Goal: Navigation & Orientation: Find specific page/section

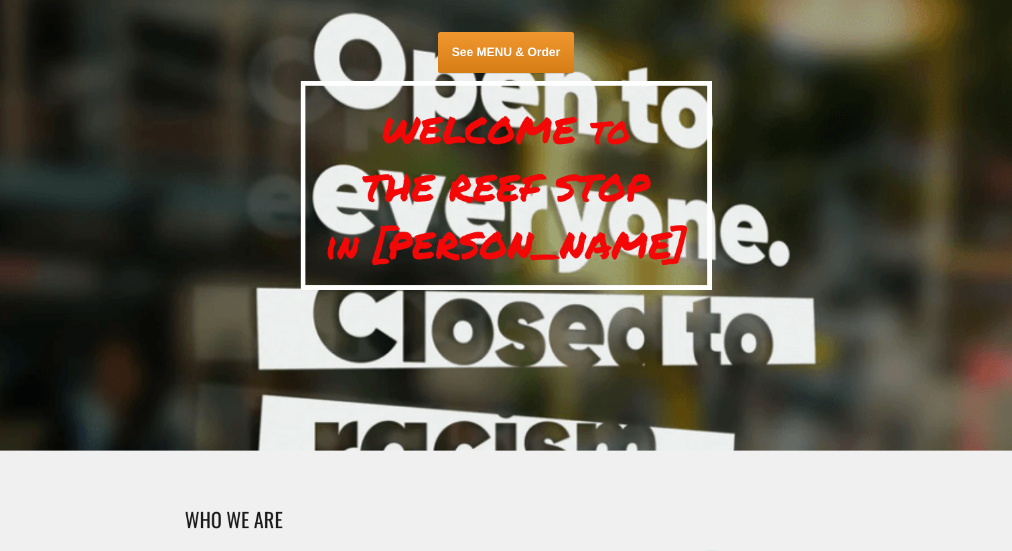
scroll to position [306, 0]
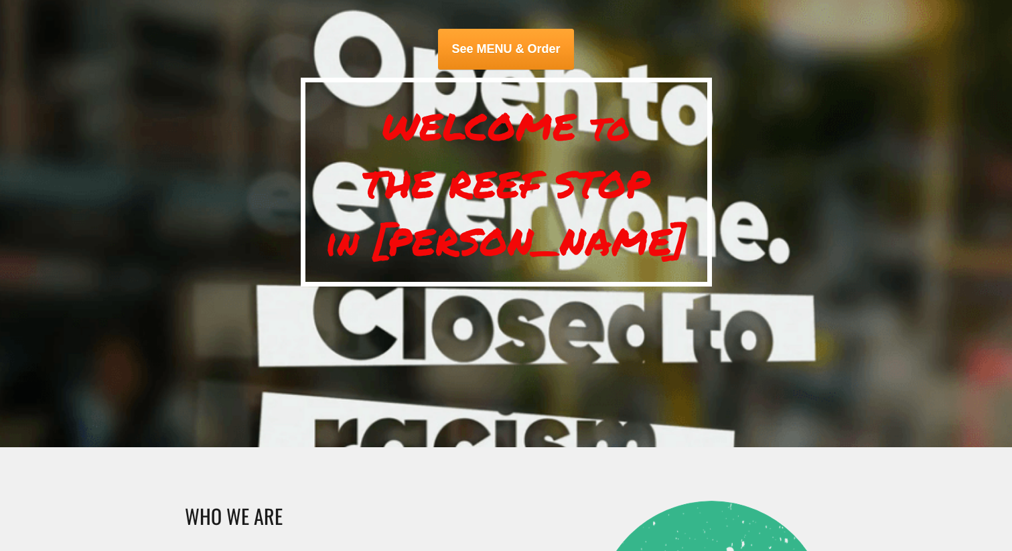
click at [486, 51] on span "See MENU & Order" at bounding box center [505, 49] width 135 height 41
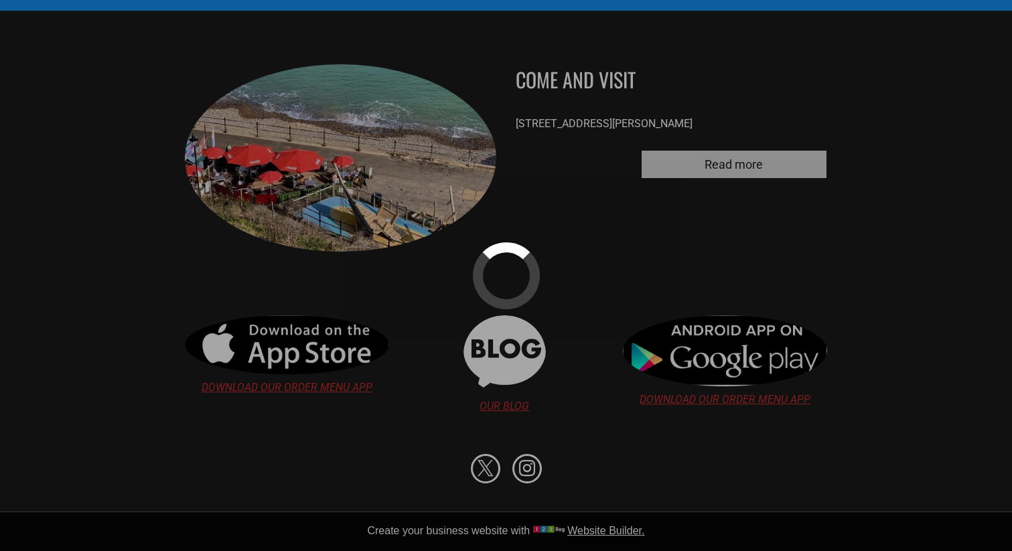
scroll to position [2566, 0]
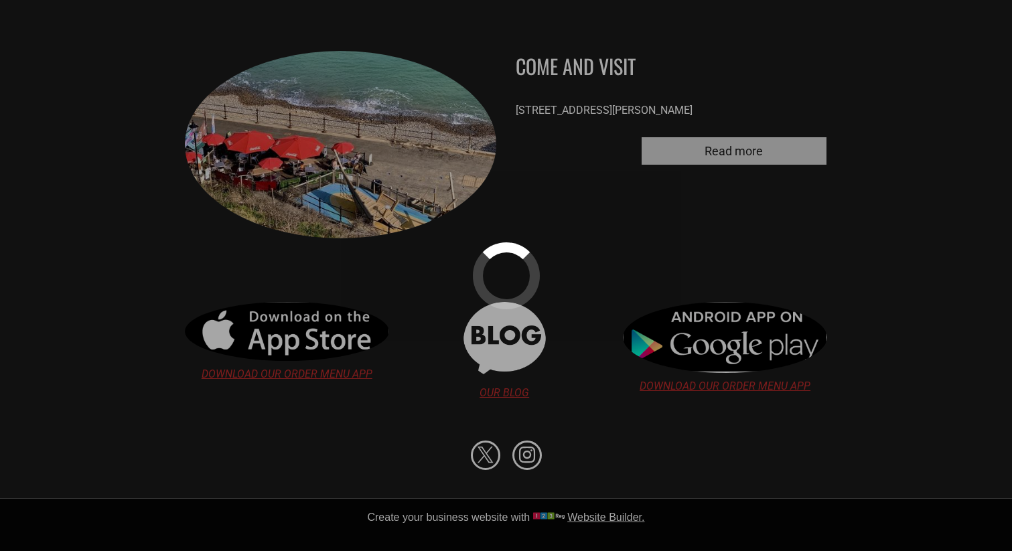
click at [689, 142] on div at bounding box center [506, 275] width 1012 height 551
click at [720, 151] on div at bounding box center [506, 275] width 1012 height 551
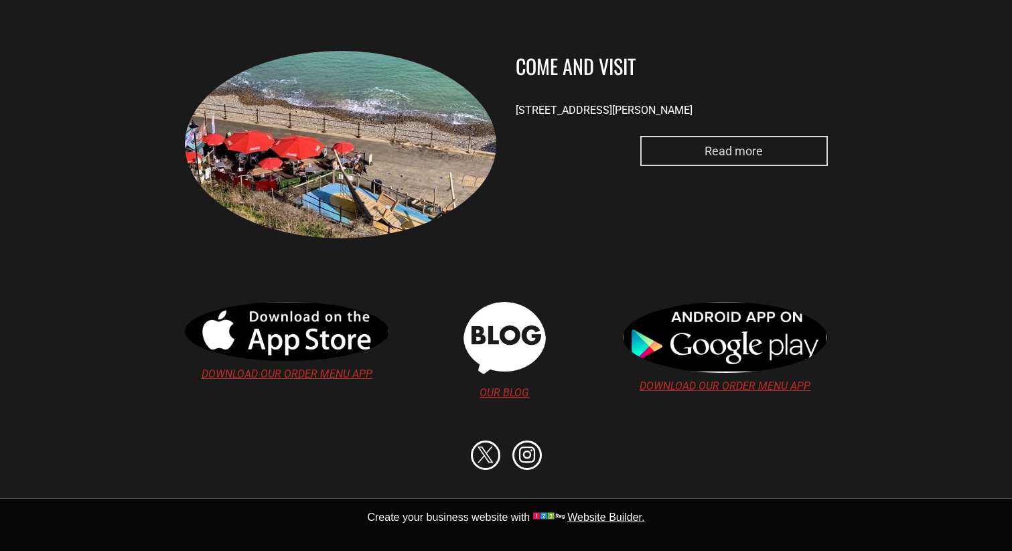
click at [753, 154] on span "Read more" at bounding box center [734, 150] width 68 height 27
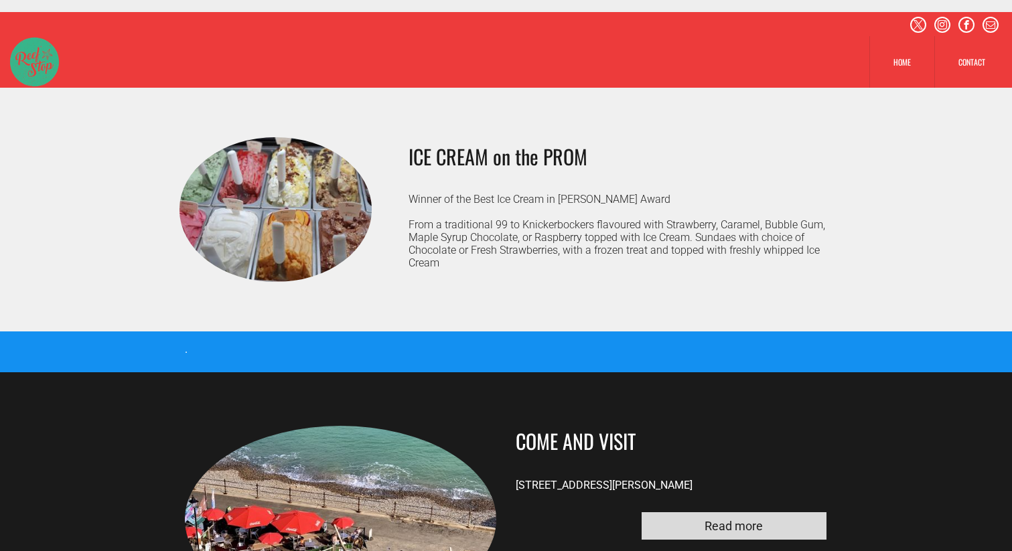
click at [307, 216] on img at bounding box center [275, 209] width 192 height 145
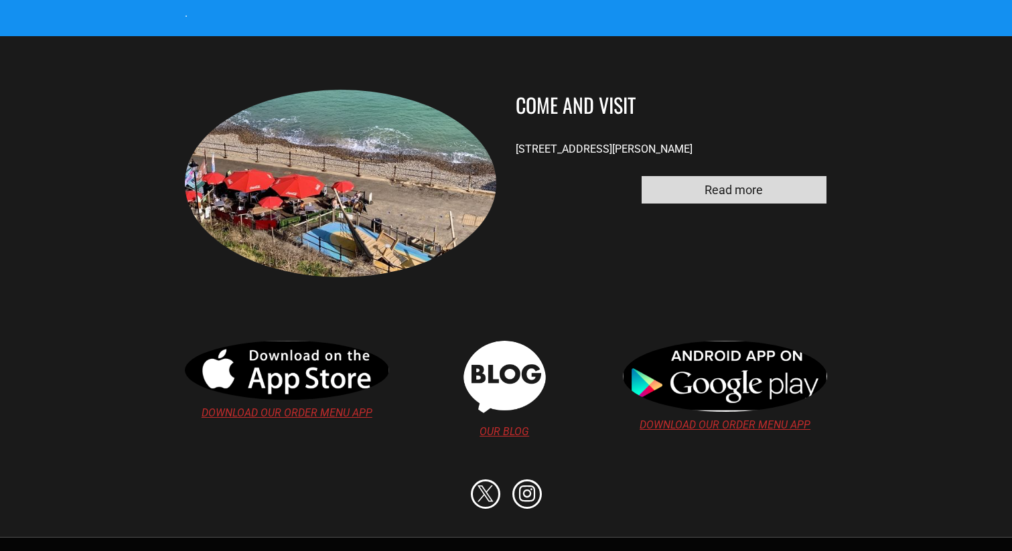
scroll to position [376, 0]
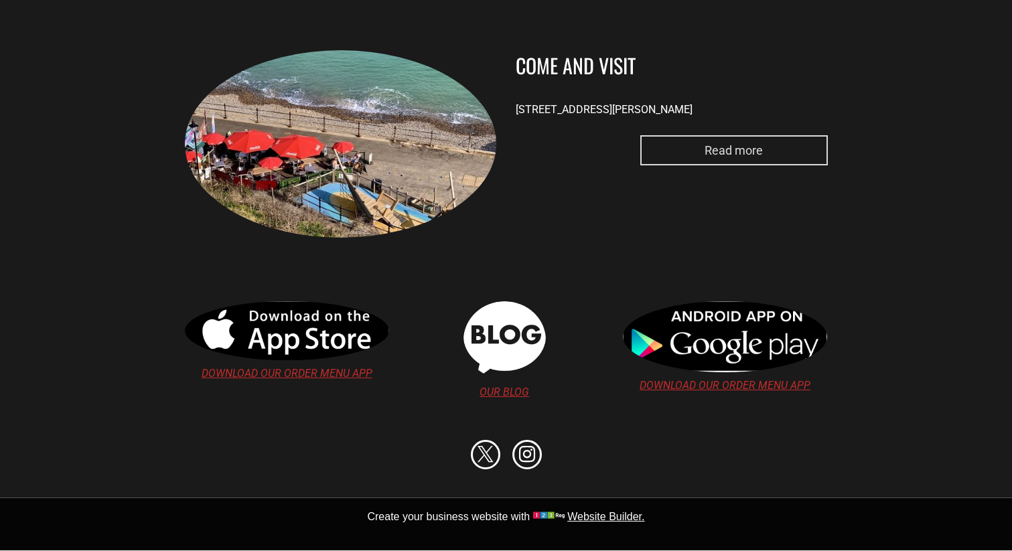
click at [690, 163] on link "Read more" at bounding box center [734, 150] width 188 height 30
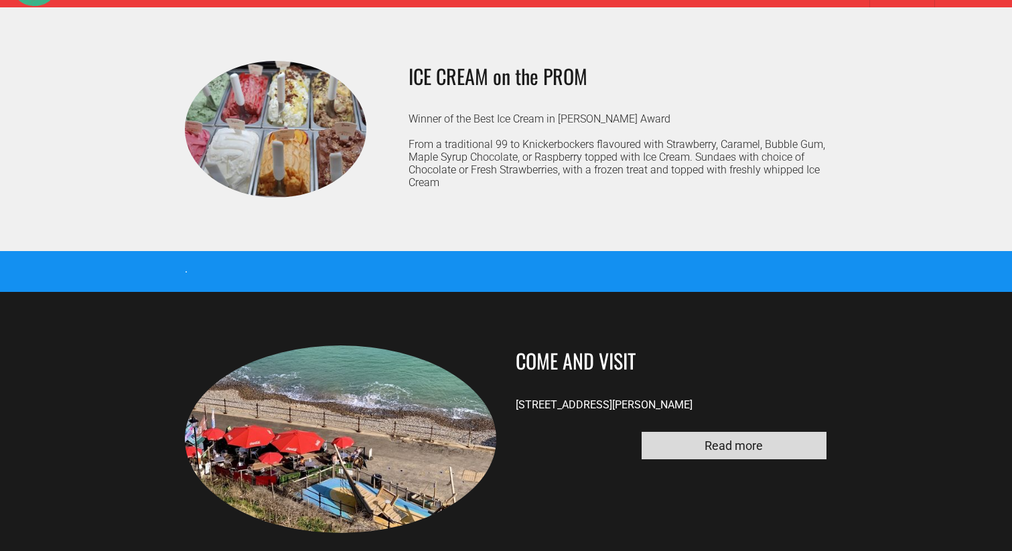
scroll to position [86, 0]
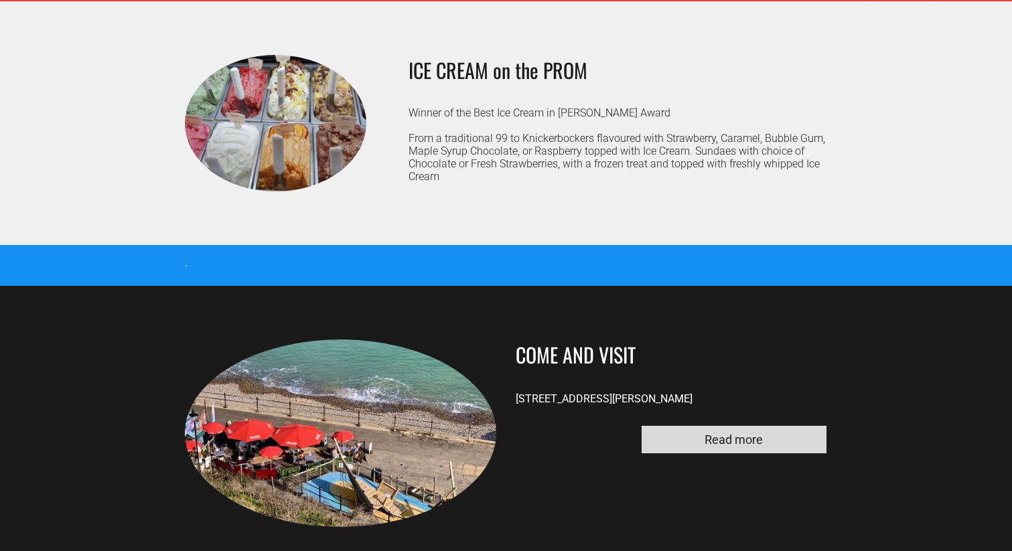
click at [473, 74] on h3 "ICE CREAM on the PROM" at bounding box center [618, 70] width 419 height 30
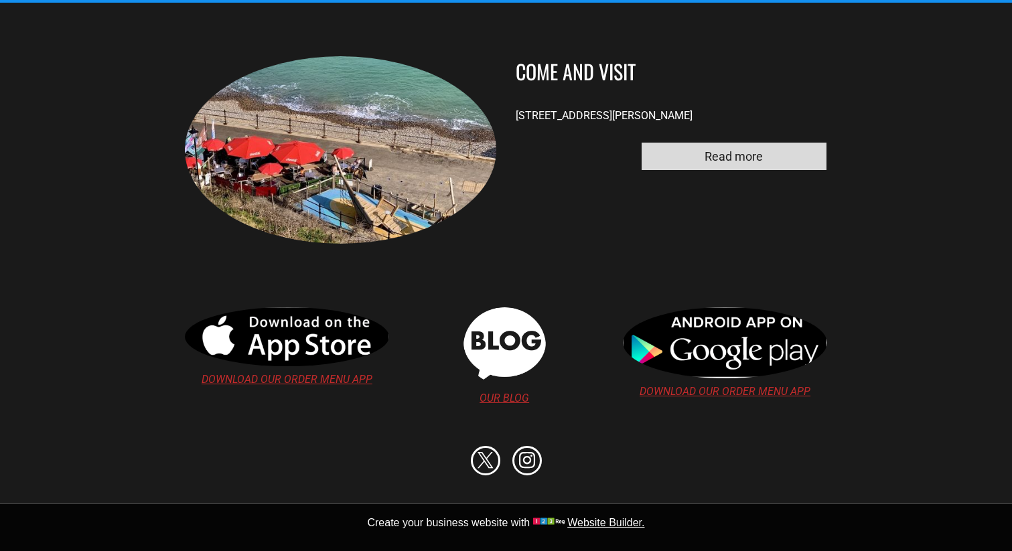
scroll to position [376, 0]
